Goal: Information Seeking & Learning: Compare options

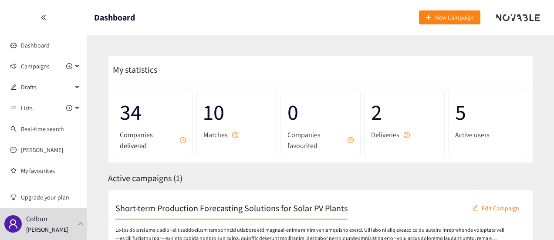
scroll to position [83, 0]
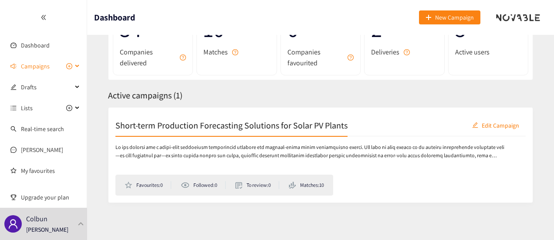
click at [76, 66] on icon at bounding box center [78, 66] width 4 height 0
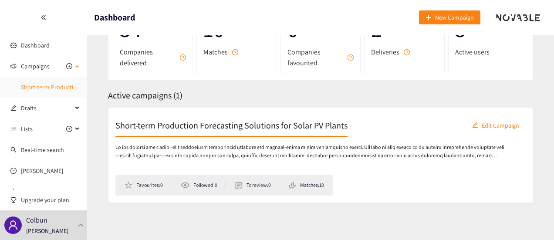
click at [44, 84] on link "Short-term Production Forecasting Solutions for Solar PV Plants" at bounding box center [104, 87] width 166 height 8
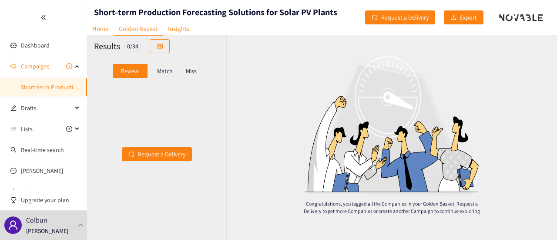
click at [157, 70] on div "Match" at bounding box center [165, 71] width 35 height 14
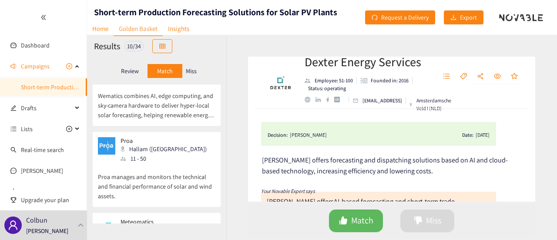
scroll to position [632, 0]
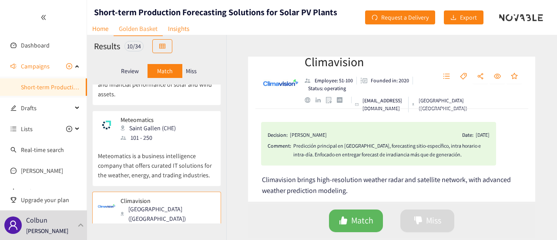
click at [164, 142] on p "Meteomatics is a business intelligence company that offers curated IT solutions…" at bounding box center [157, 160] width 118 height 37
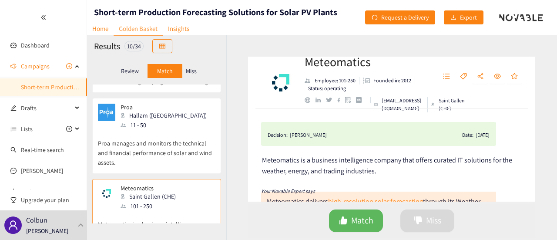
scroll to position [556, 0]
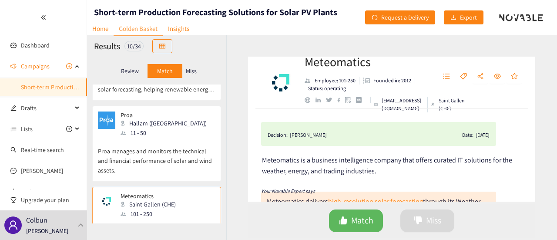
click at [164, 138] on p "Proa manages and monitors the technical and financial performance of solar and …" at bounding box center [157, 156] width 118 height 37
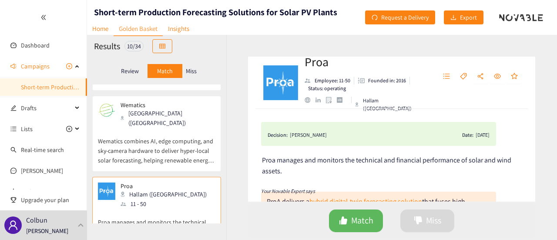
scroll to position [472, 0]
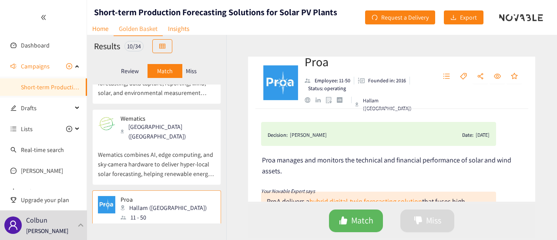
click at [164, 141] on p "Wematics combines AI, edge computing, and sky‑camera hardware to deliver hyper‑…" at bounding box center [157, 159] width 118 height 37
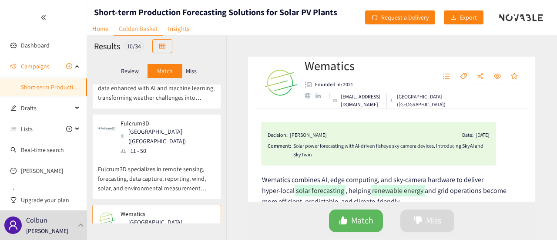
scroll to position [374, 0]
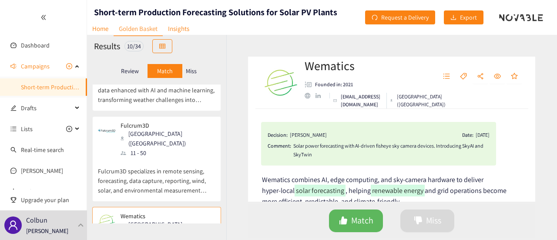
click at [159, 158] on p "Fulcrum3D specializes in remote sensing, forecasting, data capture, reporting, …" at bounding box center [157, 176] width 118 height 37
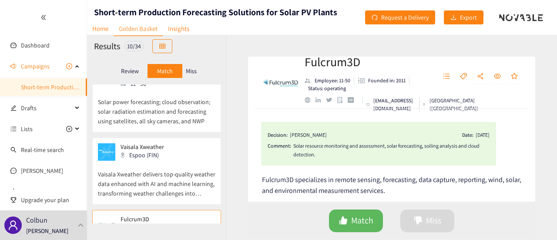
scroll to position [276, 0]
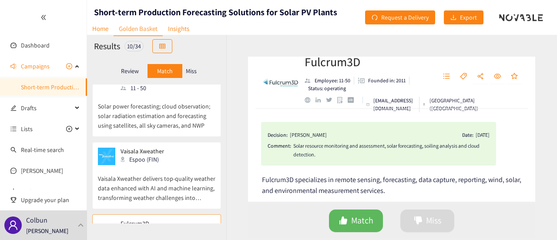
click at [159, 155] on div "Espoo (FIN)" at bounding box center [145, 160] width 49 height 10
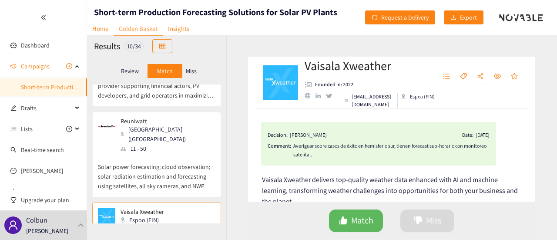
scroll to position [215, 0]
click at [159, 154] on p "Solar power forecasting; cloud observation; solar radiation estimation and fore…" at bounding box center [157, 172] width 118 height 37
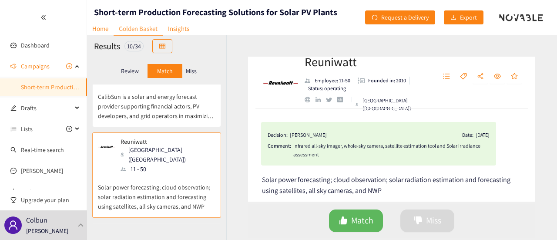
scroll to position [195, 0]
click at [309, 101] on div "website" at bounding box center [308, 100] width 6 height 6
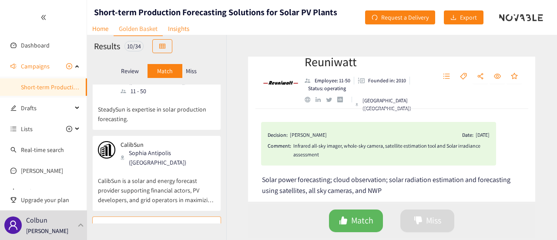
scroll to position [109, 0]
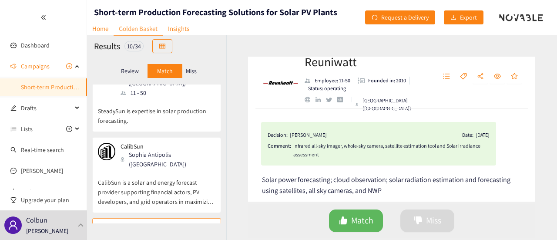
click at [145, 169] on p "CalibSun is a solar and energy forecast provider supporting financial actors, P…" at bounding box center [157, 187] width 118 height 37
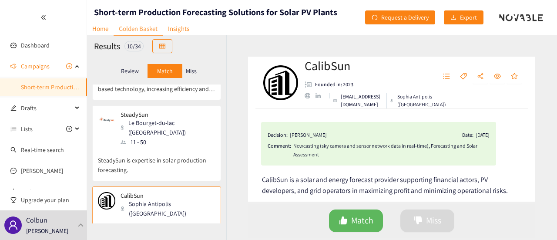
scroll to position [60, 0]
click at [145, 161] on p "SteadySun is expertise in solar production forecasting." at bounding box center [157, 161] width 118 height 28
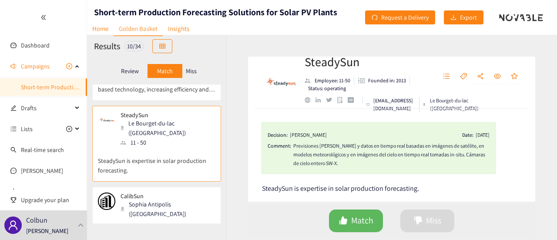
click at [307, 100] on div "website" at bounding box center [308, 100] width 6 height 6
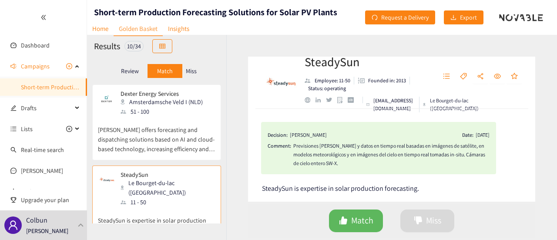
click at [157, 132] on p "[PERSON_NAME] offers forecasting and dispatching solutions based on AI and clou…" at bounding box center [157, 134] width 118 height 37
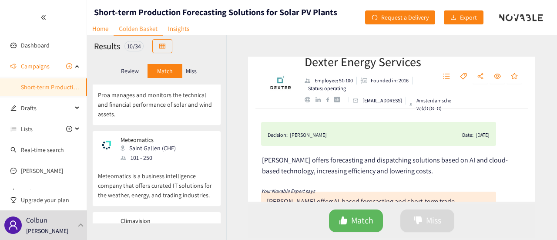
scroll to position [632, 0]
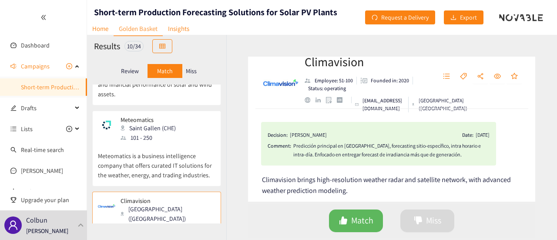
click at [149, 142] on p "Meteomatics is a business intelligence company that offers curated IT solutions…" at bounding box center [157, 160] width 118 height 37
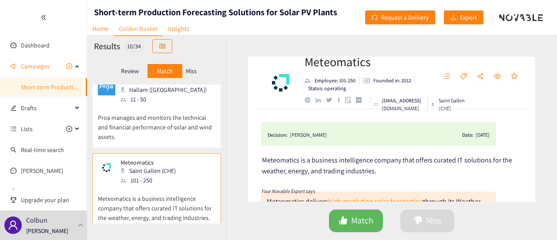
scroll to position [554, 0]
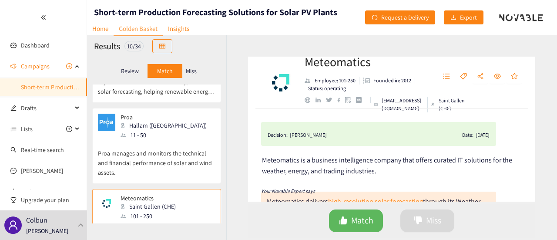
click at [149, 140] on p "Proa manages and monitors the technical and financial performance of solar and …" at bounding box center [157, 158] width 118 height 37
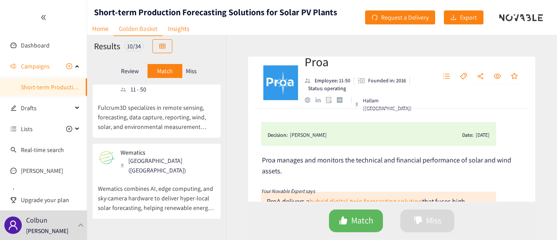
scroll to position [436, 0]
click at [150, 176] on p "Wematics combines AI, edge computing, and sky‑camera hardware to deliver hyper‑…" at bounding box center [157, 194] width 118 height 37
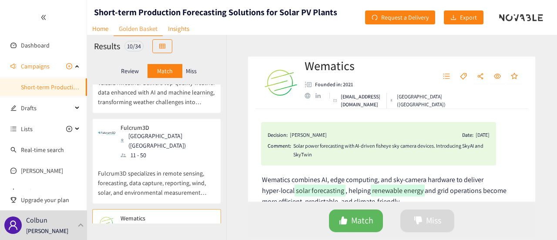
scroll to position [371, 0]
click at [150, 161] on p "Fulcrum3D specializes in remote sensing, forecasting, data capture, reporting, …" at bounding box center [157, 179] width 118 height 37
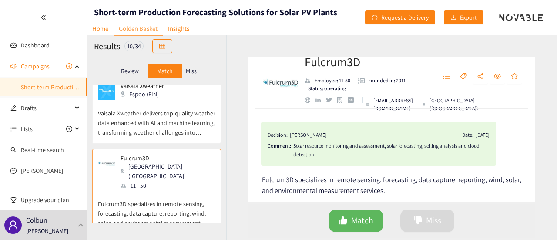
scroll to position [292, 0]
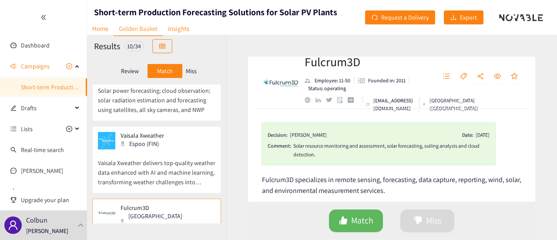
click at [150, 149] on p "Vaisala Xweather delivers top-quality weather data enhanced with AI and machine…" at bounding box center [157, 167] width 118 height 37
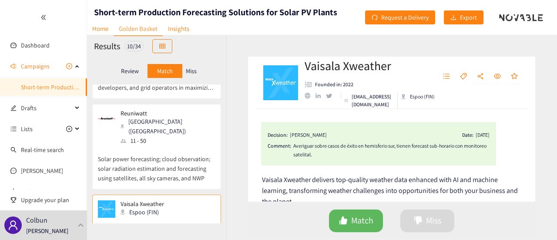
scroll to position [221, 0]
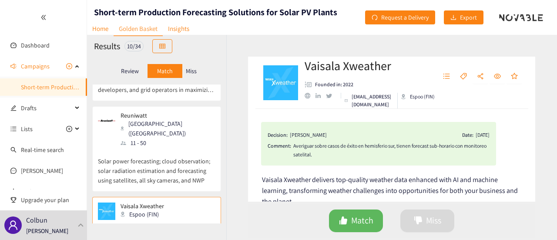
click at [150, 148] on p "Solar power forecasting; cloud observation; solar radiation estimation and fore…" at bounding box center [157, 166] width 118 height 37
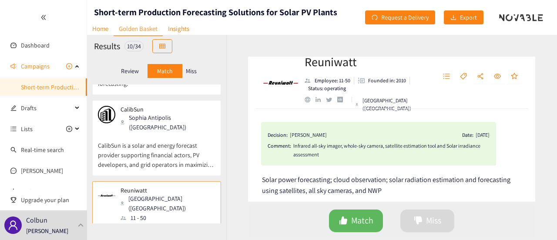
scroll to position [130, 0]
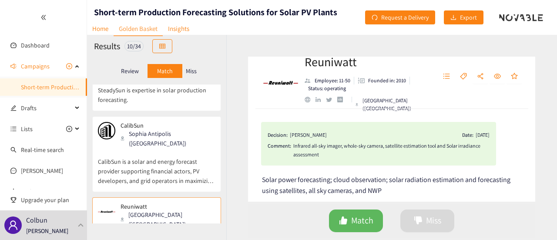
click at [150, 148] on p "CalibSun is a solar and energy forecast provider supporting financial actors, P…" at bounding box center [157, 166] width 118 height 37
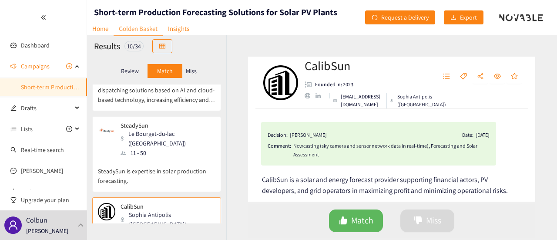
scroll to position [48, 0]
click at [150, 149] on div "11 - 50" at bounding box center [168, 154] width 94 height 10
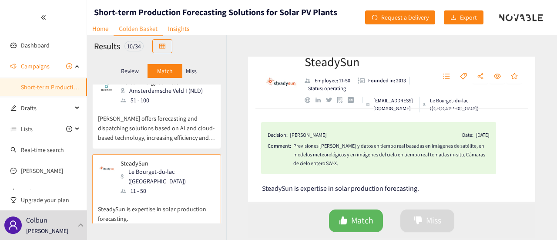
scroll to position [0, 0]
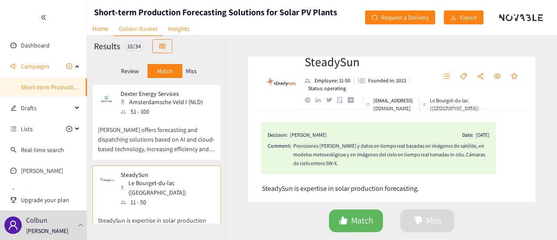
click at [150, 142] on p "[PERSON_NAME] offers forecasting and dispatching solutions based on AI and clou…" at bounding box center [157, 134] width 118 height 37
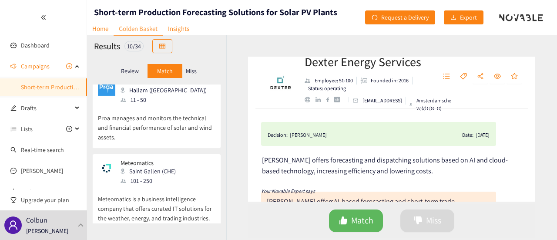
scroll to position [632, 0]
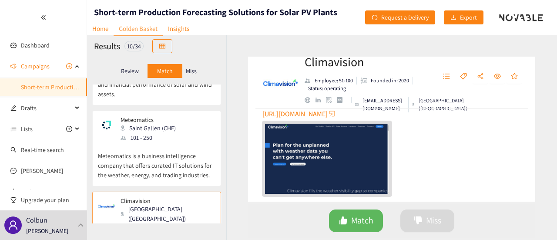
scroll to position [299, 0]
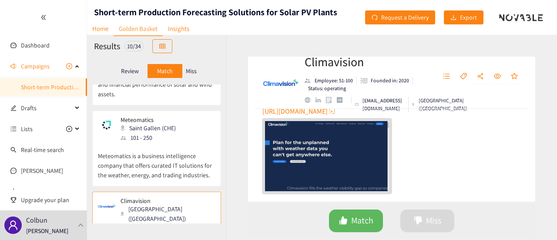
click at [159, 142] on p "Meteomatics is a business intelligence company that offers curated IT solutions…" at bounding box center [157, 160] width 118 height 37
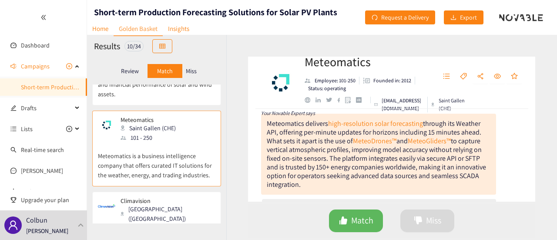
scroll to position [78, 0]
click at [306, 99] on div "website" at bounding box center [308, 100] width 6 height 6
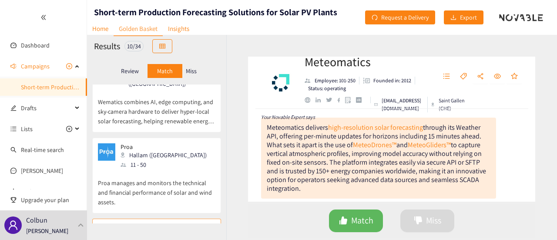
scroll to position [523, 0]
click at [185, 171] on p "Proa manages and monitors the technical and financial performance of solar and …" at bounding box center [157, 189] width 118 height 37
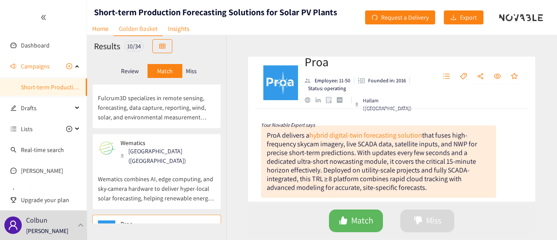
scroll to position [438, 0]
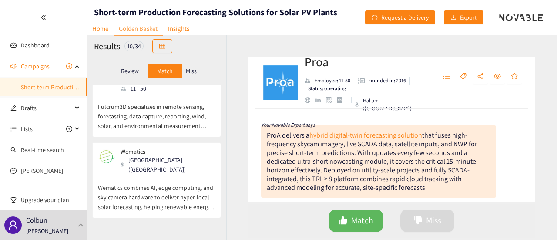
click at [146, 174] on p "Wematics combines AI, edge computing, and sky‑camera hardware to deliver hyper‑…" at bounding box center [157, 192] width 118 height 37
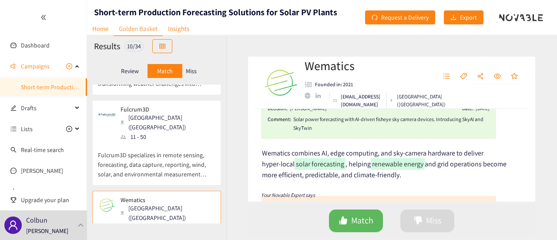
scroll to position [390, 0]
click at [156, 142] on p "Fulcrum3D specializes in remote sensing, forecasting, data capture, reporting, …" at bounding box center [157, 160] width 118 height 37
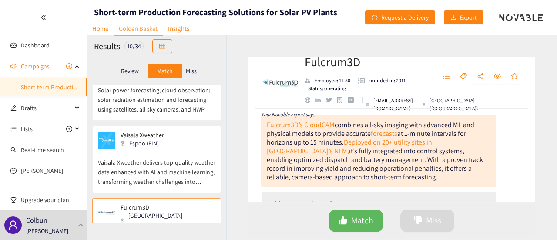
scroll to position [290, 0]
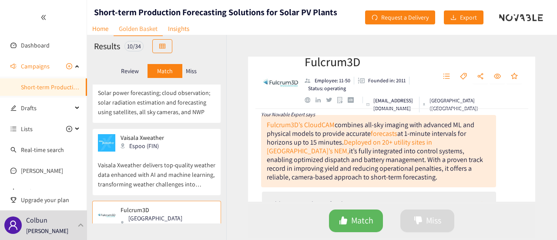
click at [165, 152] on p "Vaisala Xweather delivers top-quality weather data enhanced with AI and machine…" at bounding box center [157, 170] width 118 height 37
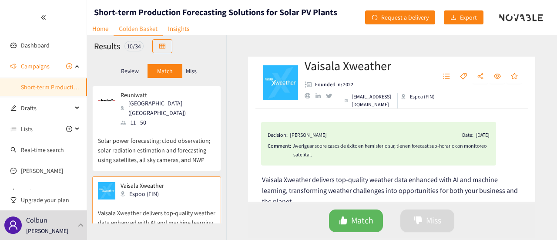
scroll to position [212, 0]
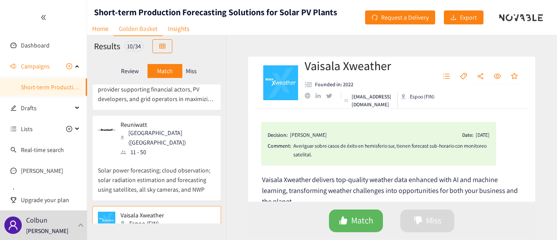
click at [165, 157] on p "Solar power forecasting; cloud observation; solar radiation estimation and fore…" at bounding box center [157, 175] width 118 height 37
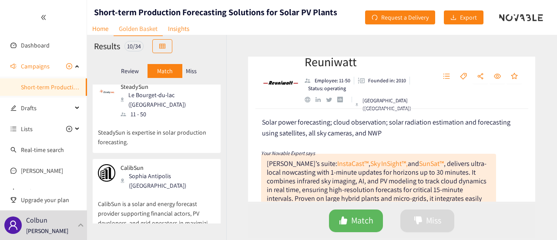
scroll to position [104, 0]
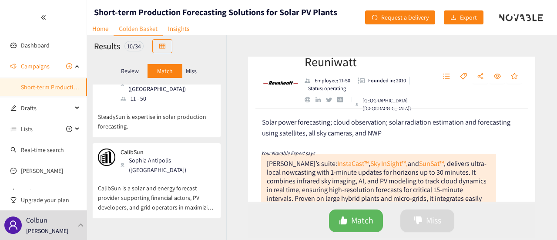
click at [183, 175] on p "CalibSun is a solar and energy forecast provider supporting financial actors, P…" at bounding box center [157, 193] width 118 height 37
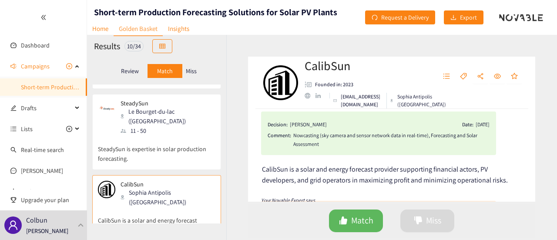
scroll to position [71, 0]
click at [188, 151] on p "SteadySun is expertise in solar production forecasting." at bounding box center [157, 150] width 118 height 28
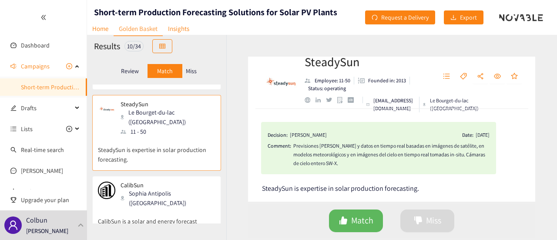
scroll to position [0, 0]
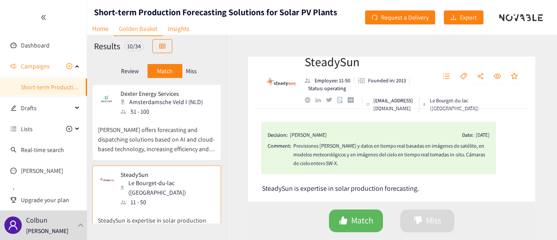
click at [143, 114] on div "51 - 100" at bounding box center [165, 112] width 88 height 10
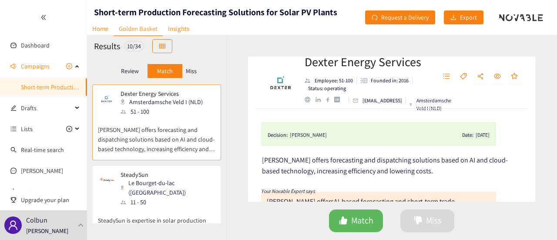
click at [308, 101] on div "website" at bounding box center [308, 100] width 6 height 6
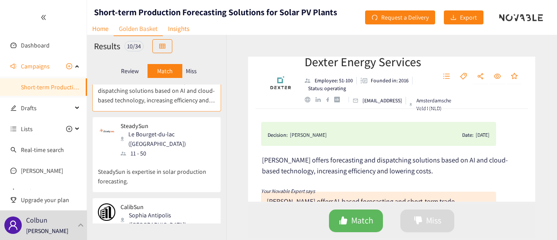
scroll to position [50, 0]
click at [172, 137] on div "Le Bourget-du-lac ([GEOGRAPHIC_DATA])" at bounding box center [168, 137] width 94 height 19
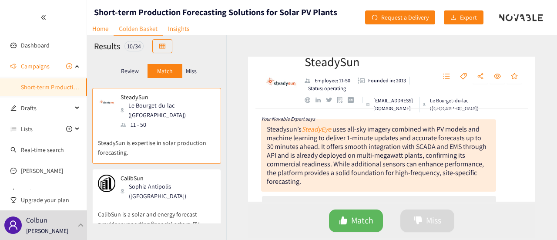
scroll to position [92, 0]
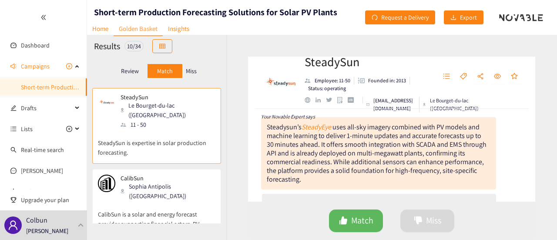
click at [162, 129] on p "SteadySun is expertise in solar production forecasting." at bounding box center [157, 143] width 118 height 28
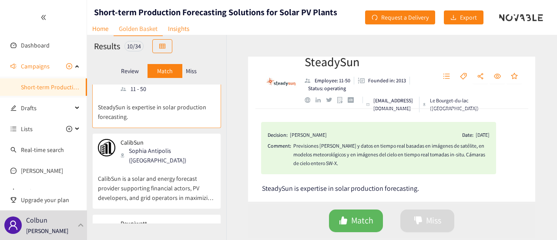
scroll to position [118, 0]
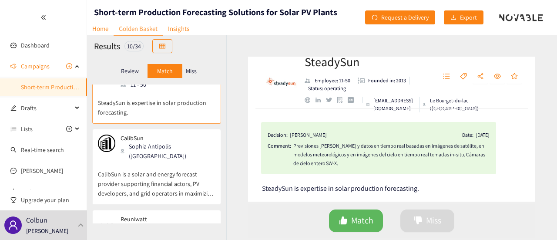
click at [180, 142] on div "Sophia Antipolis ([GEOGRAPHIC_DATA])" at bounding box center [168, 151] width 94 height 19
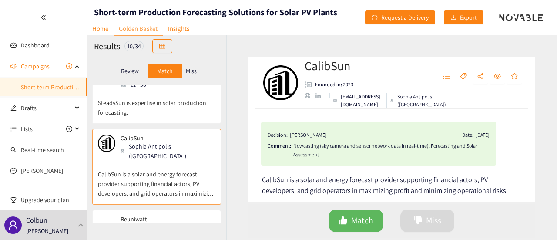
click at [309, 93] on div "website" at bounding box center [308, 96] width 6 height 6
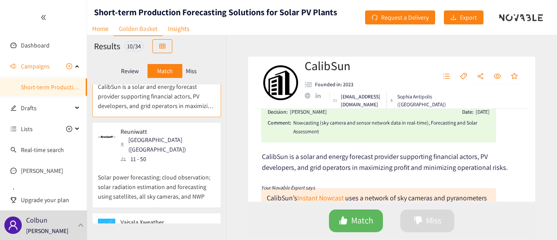
scroll to position [211, 0]
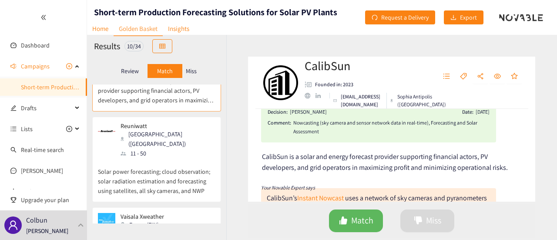
click at [205, 158] on p "Solar power forecasting; cloud observation; solar radiation estimation and fore…" at bounding box center [157, 176] width 118 height 37
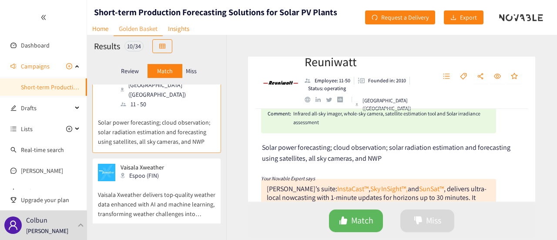
scroll to position [260, 0]
click at [181, 181] on p "Vaisala Xweather delivers top-quality weather data enhanced with AI and machine…" at bounding box center [157, 199] width 118 height 37
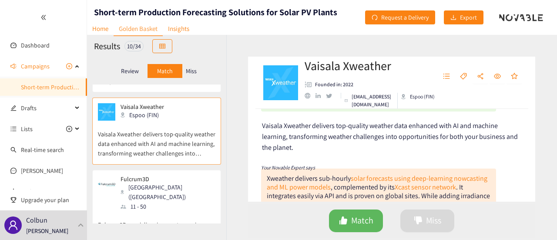
scroll to position [324, 0]
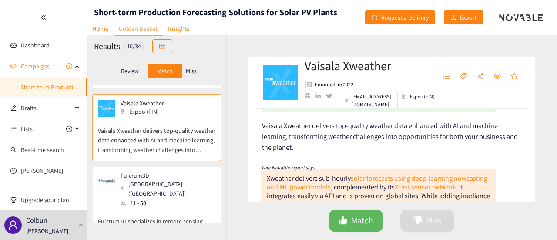
click at [179, 208] on p "Fulcrum3D specializes in remote sensing, forecasting, data capture, reporting, …" at bounding box center [157, 226] width 118 height 37
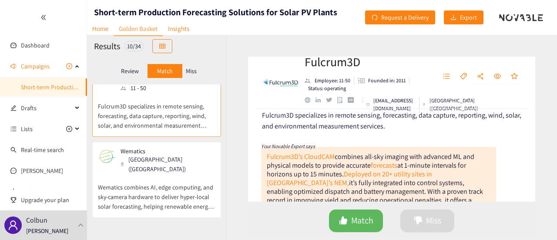
scroll to position [447, 0]
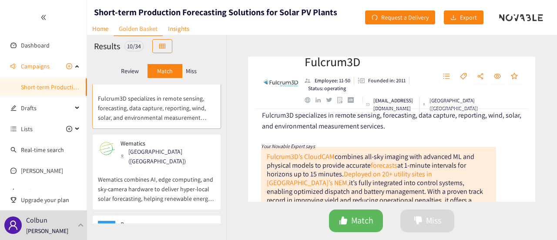
click at [178, 140] on div "Wematics Salzburg (AUT)" at bounding box center [157, 153] width 118 height 26
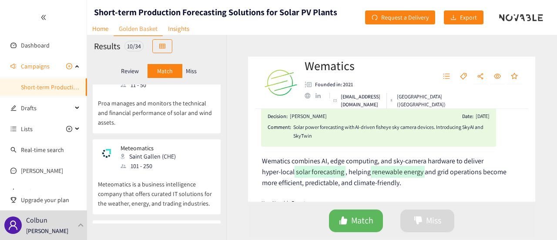
scroll to position [604, 0]
click at [187, 170] on p "Meteomatics is a business intelligence company that offers curated IT solutions…" at bounding box center [157, 188] width 118 height 37
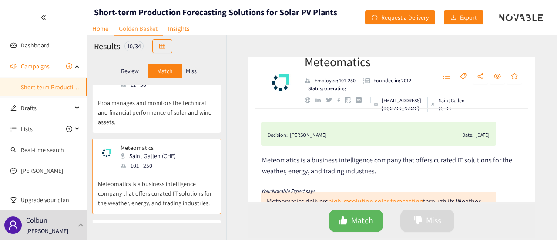
scroll to position [632, 0]
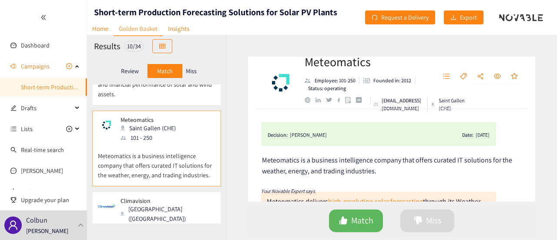
click at [177, 197] on div "Climavision [GEOGRAPHIC_DATA] ([GEOGRAPHIC_DATA]) 51 - 100" at bounding box center [157, 215] width 118 height 36
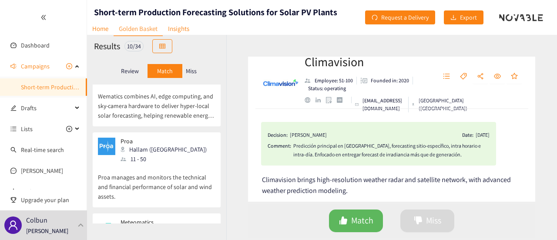
scroll to position [526, 0]
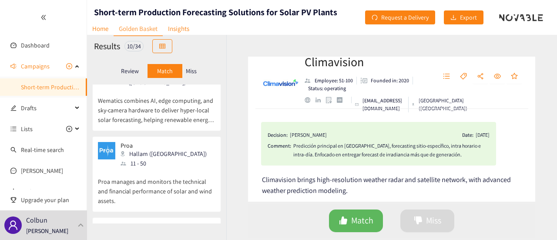
click at [182, 168] on p "Proa manages and monitors the technical and financial performance of solar and …" at bounding box center [157, 186] width 118 height 37
